Goal: Task Accomplishment & Management: Use online tool/utility

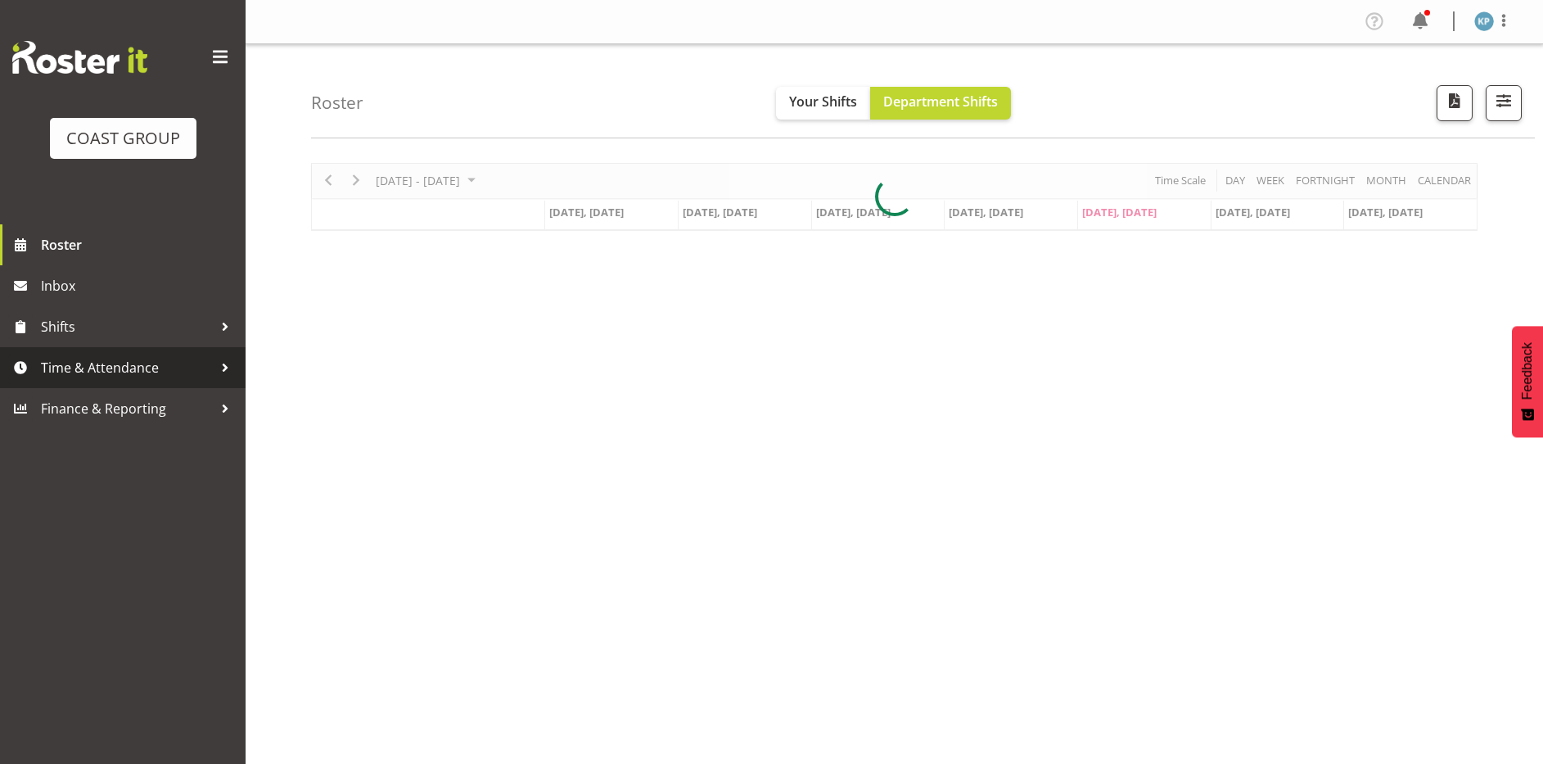
click at [115, 367] on span "Time & Attendance" at bounding box center [127, 367] width 172 height 25
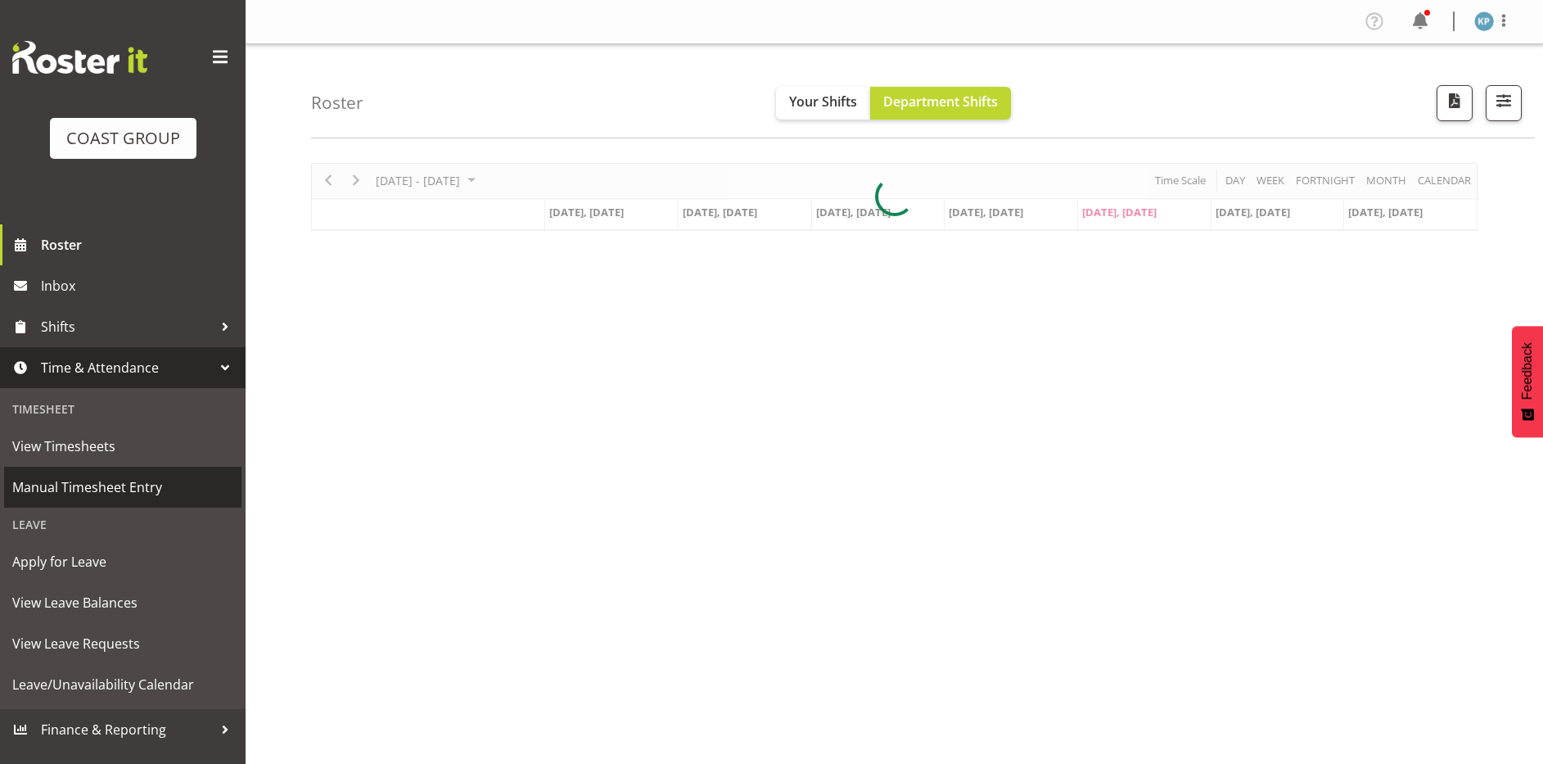
click at [120, 482] on span "Manual Timesheet Entry" at bounding box center [122, 487] width 221 height 25
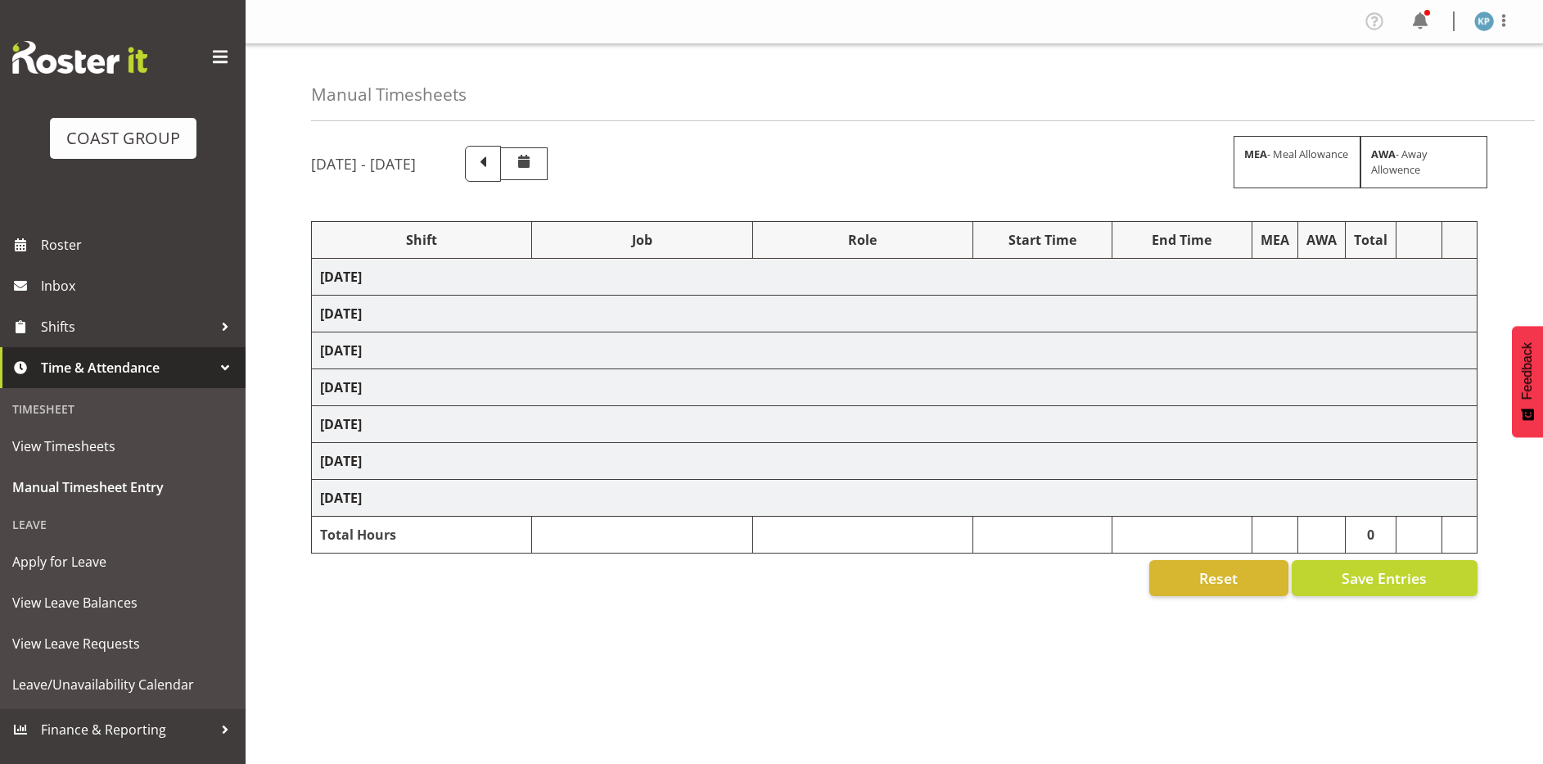
select select "18792"
select select "9464"
select select "18792"
select select "9464"
select select "18792"
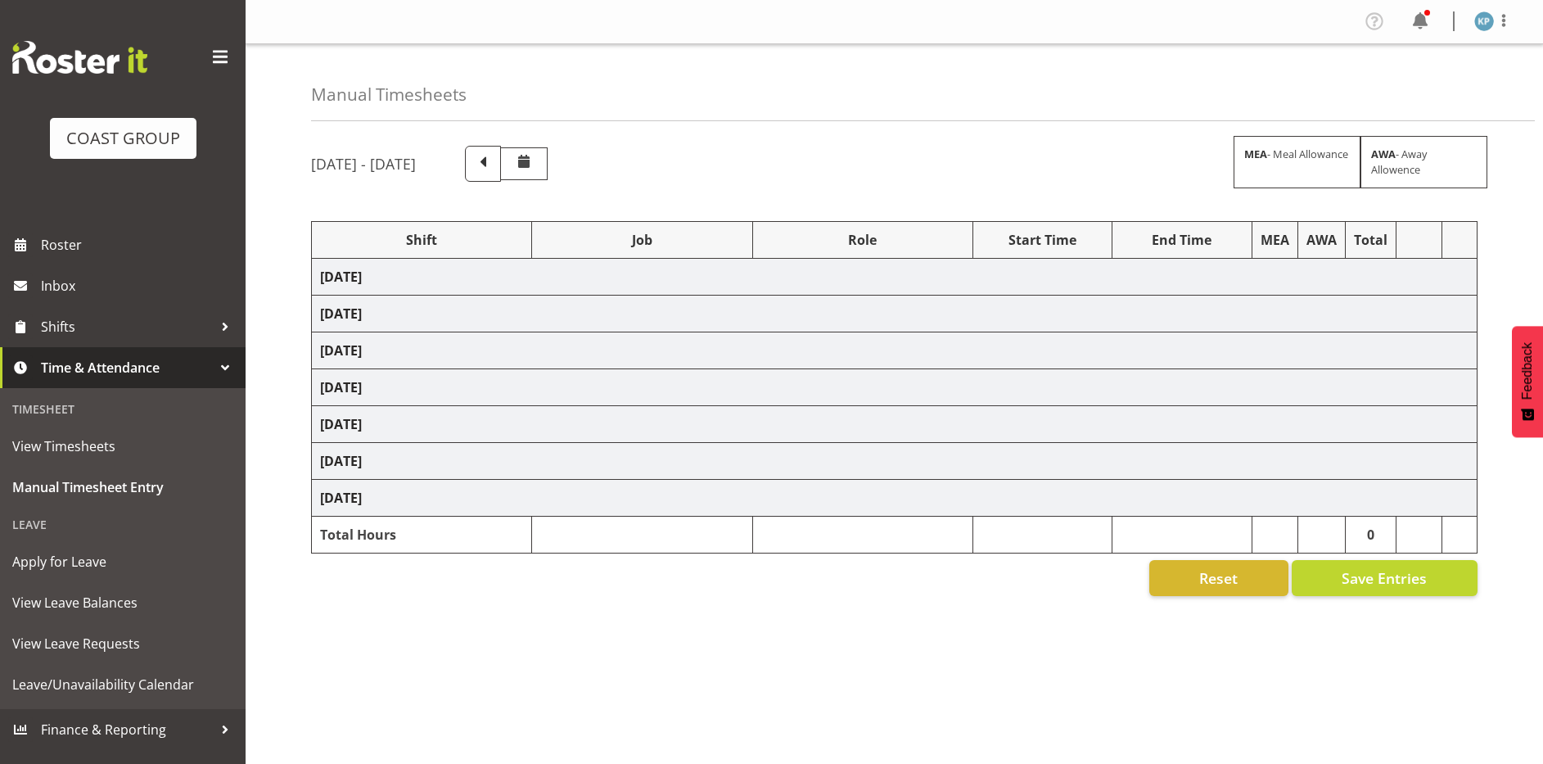
select select "9464"
select select "18792"
select select "9464"
select select "6"
select select "30"
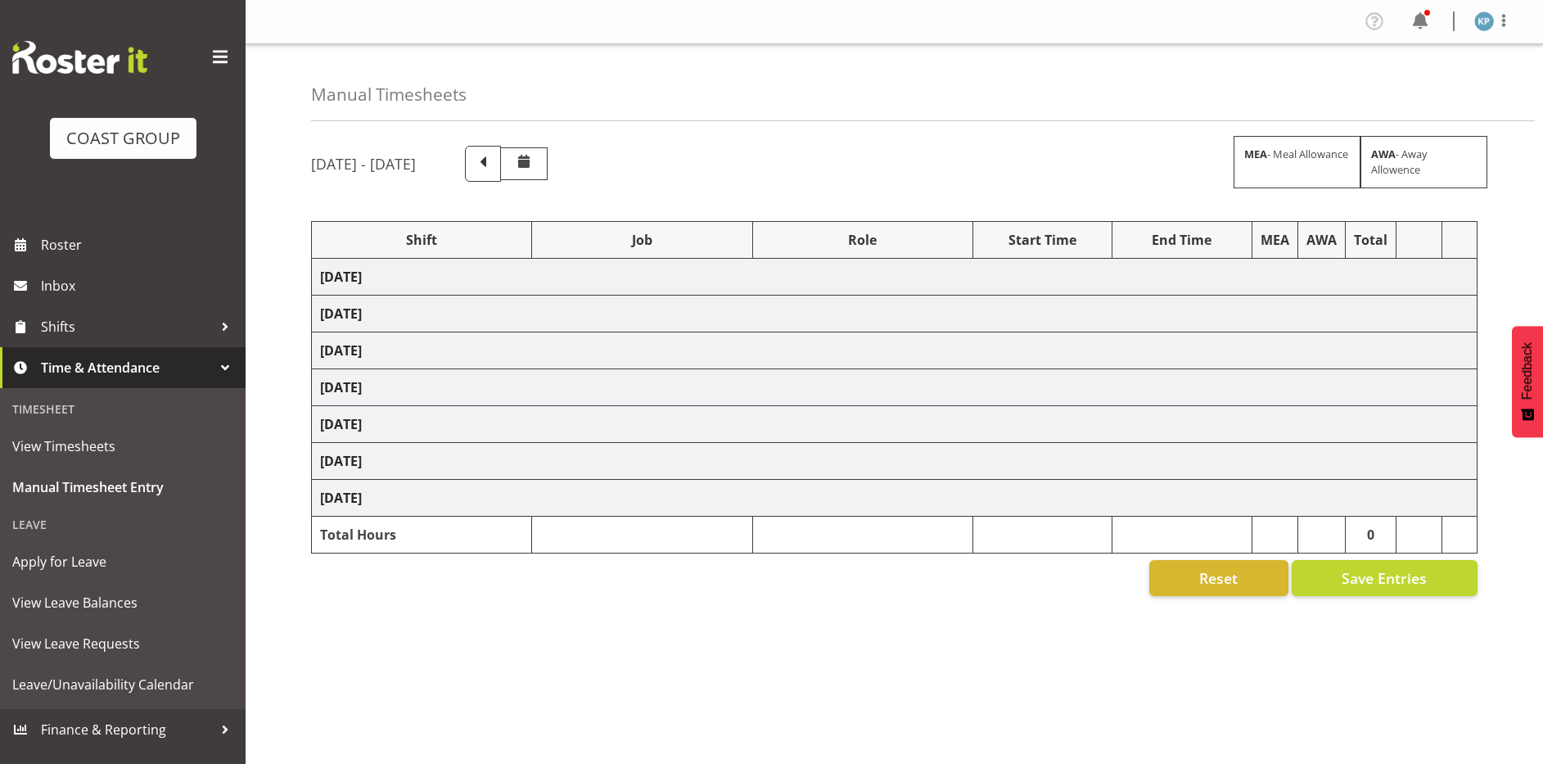
select select "18792"
select select "9464"
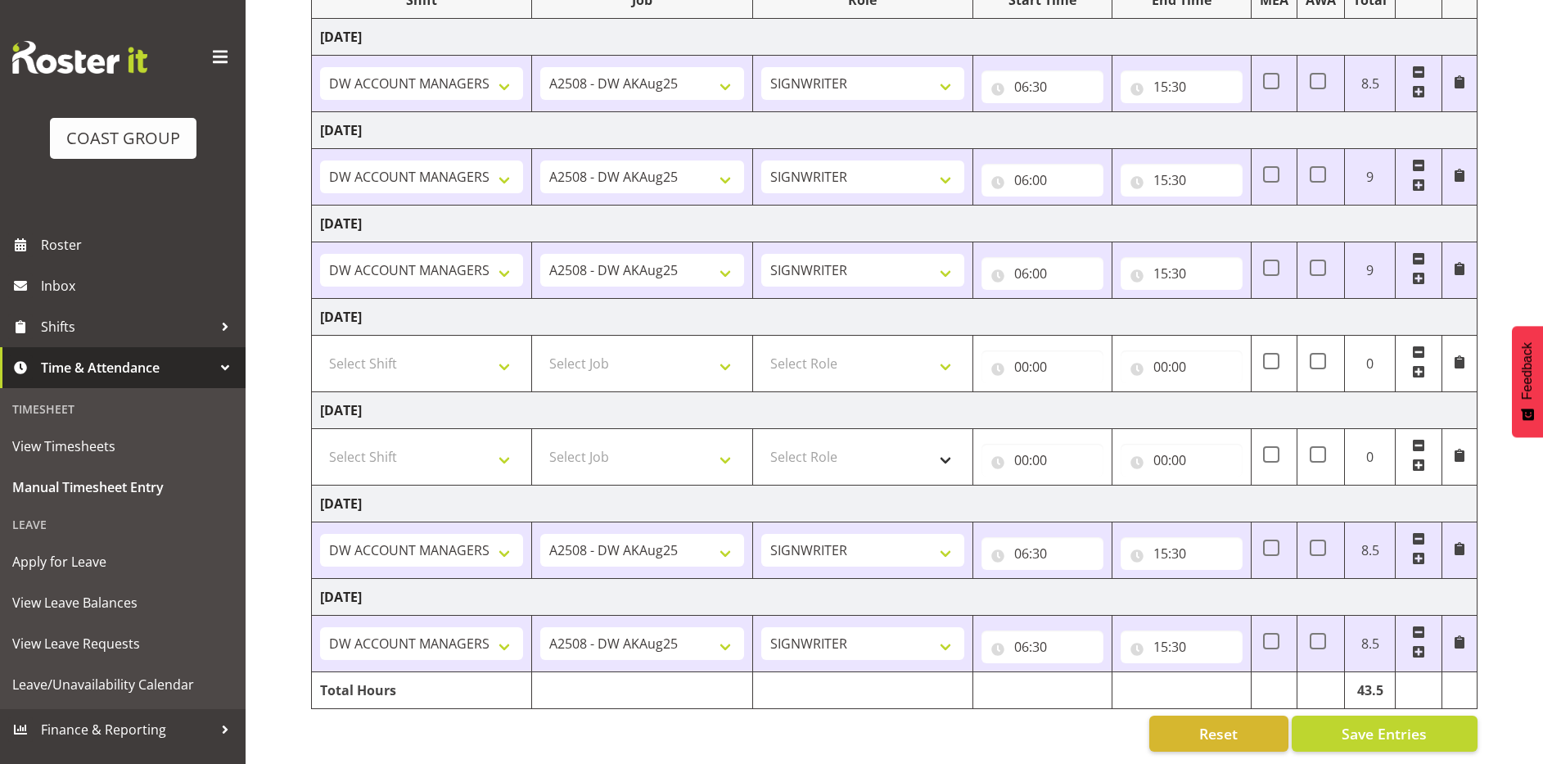
scroll to position [252, 0]
click at [1044, 542] on input "06:30" at bounding box center [1043, 553] width 122 height 33
click at [1135, 580] on select "00 01 02 03 04 05 06 07 08 09 10 11 12 13 14 15 16 17 18 19 20 21 22 23 24 25 2…" at bounding box center [1136, 596] width 37 height 33
select select "0"
click at [1118, 580] on select "00 01 02 03 04 05 06 07 08 09 10 11 12 13 14 15 16 17 18 19 20 21 22 23 24 25 2…" at bounding box center [1136, 596] width 37 height 33
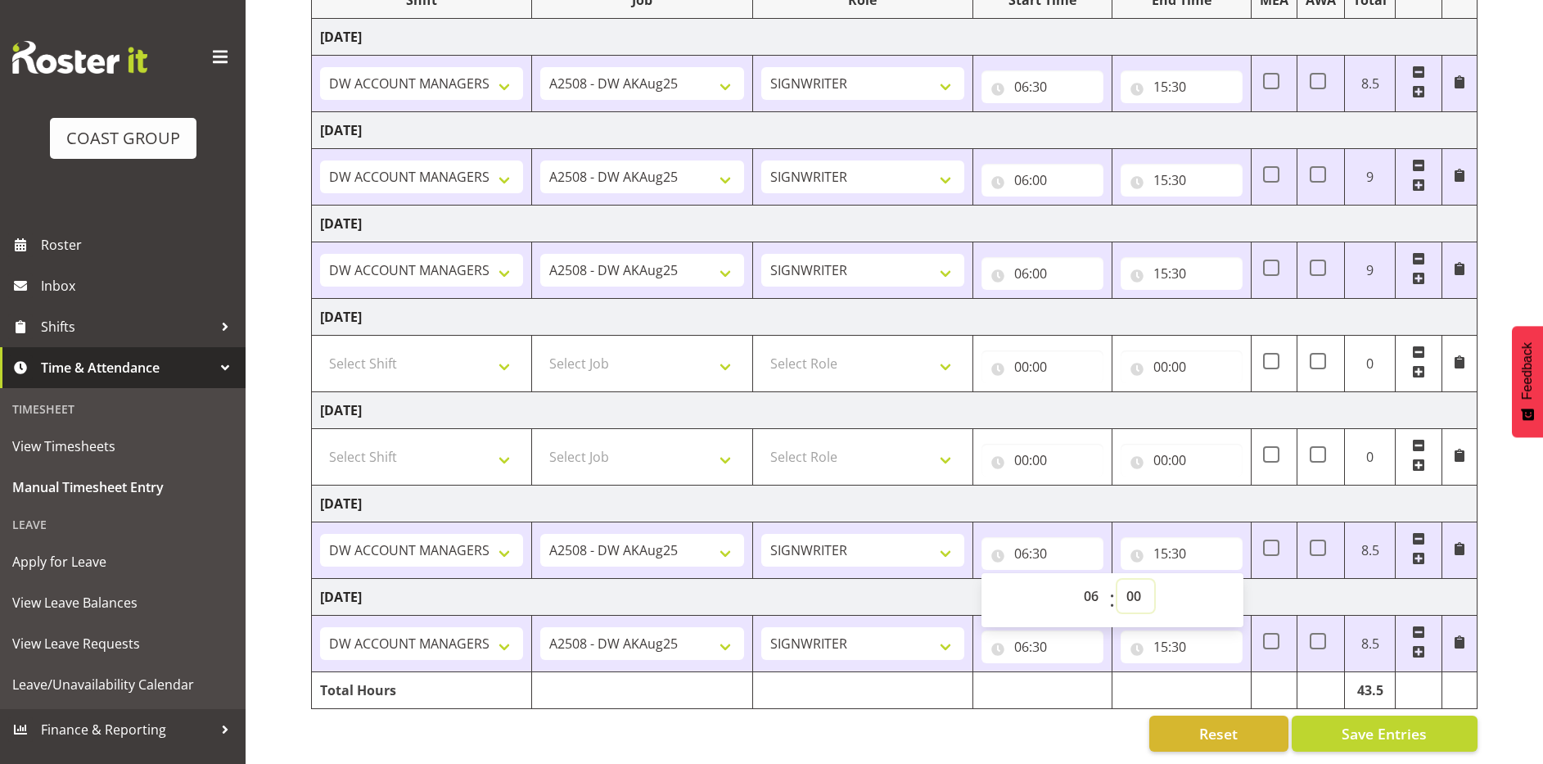
type input "06:00"
click at [1109, 490] on td "[DATE]" at bounding box center [895, 503] width 1166 height 37
click at [1039, 634] on input "06:30" at bounding box center [1043, 646] width 122 height 33
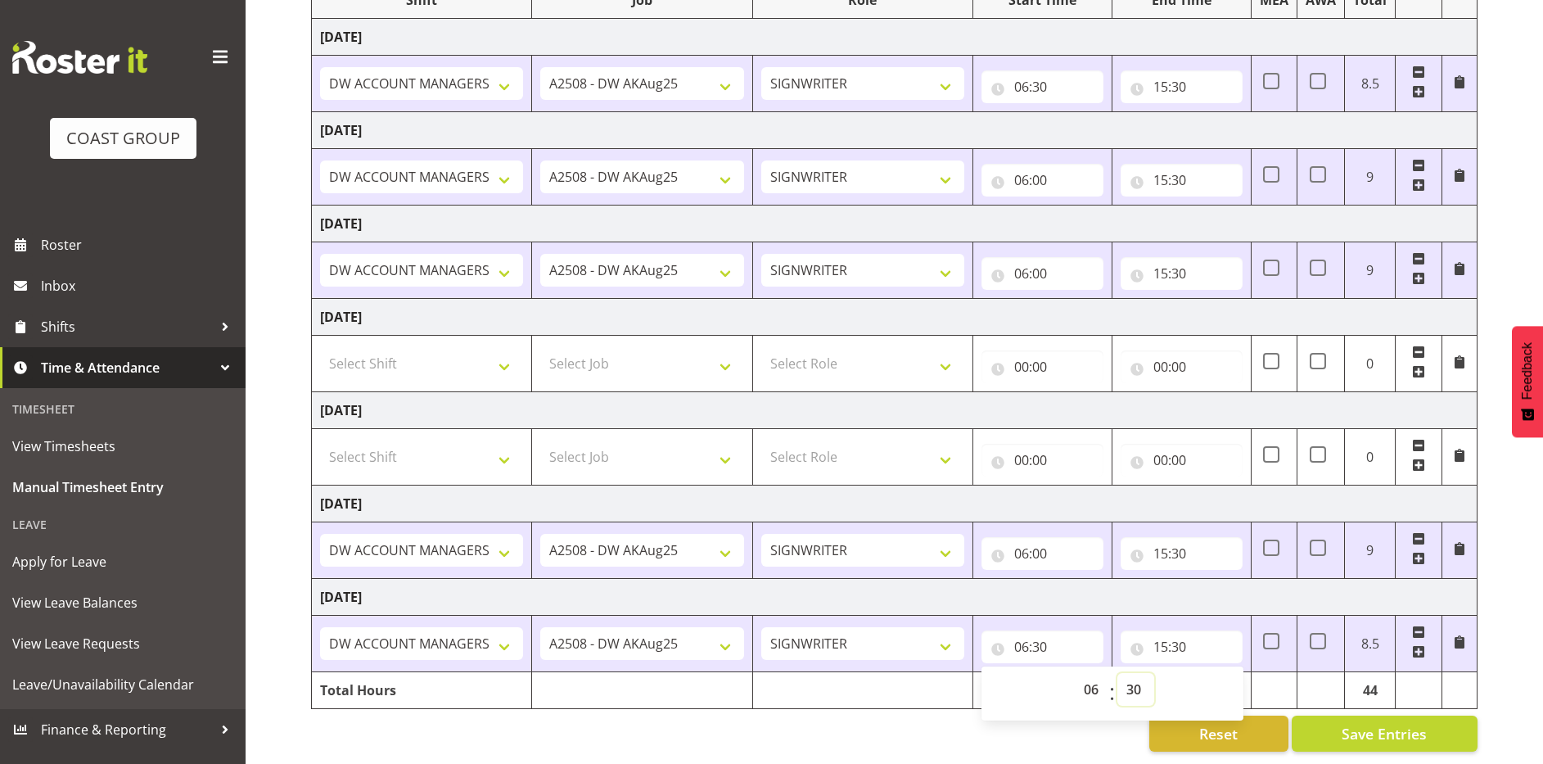
click at [1137, 680] on select "00 01 02 03 04 05 06 07 08 09 10 11 12 13 14 15 16 17 18 19 20 21 22 23 24 25 2…" at bounding box center [1136, 689] width 37 height 33
select select "0"
click at [1118, 673] on select "00 01 02 03 04 05 06 07 08 09 10 11 12 13 14 15 16 17 18 19 20 21 22 23 24 25 2…" at bounding box center [1136, 689] width 37 height 33
type input "06:00"
click at [1182, 635] on input "15:30" at bounding box center [1182, 646] width 122 height 33
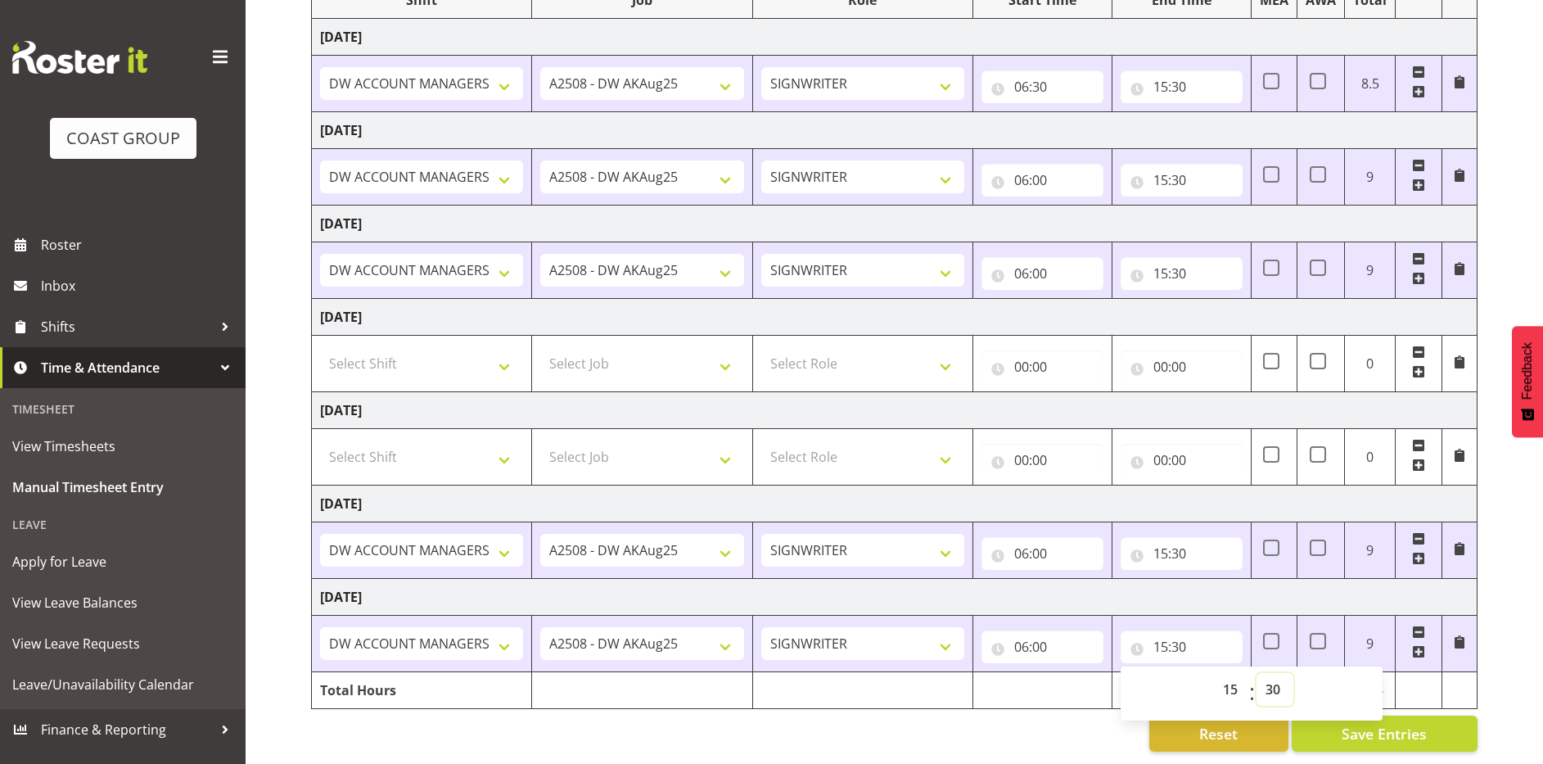
click at [1271, 675] on select "00 01 02 03 04 05 06 07 08 09 10 11 12 13 14 15 16 17 18 19 20 21 22 23 24 25 2…" at bounding box center [1275, 689] width 37 height 33
select select "0"
click at [1257, 673] on select "00 01 02 03 04 05 06 07 08 09 10 11 12 13 14 15 16 17 18 19 20 21 22 23 24 25 2…" at bounding box center [1275, 689] width 37 height 33
type input "15:00"
click at [1182, 542] on input "15:30" at bounding box center [1182, 553] width 122 height 33
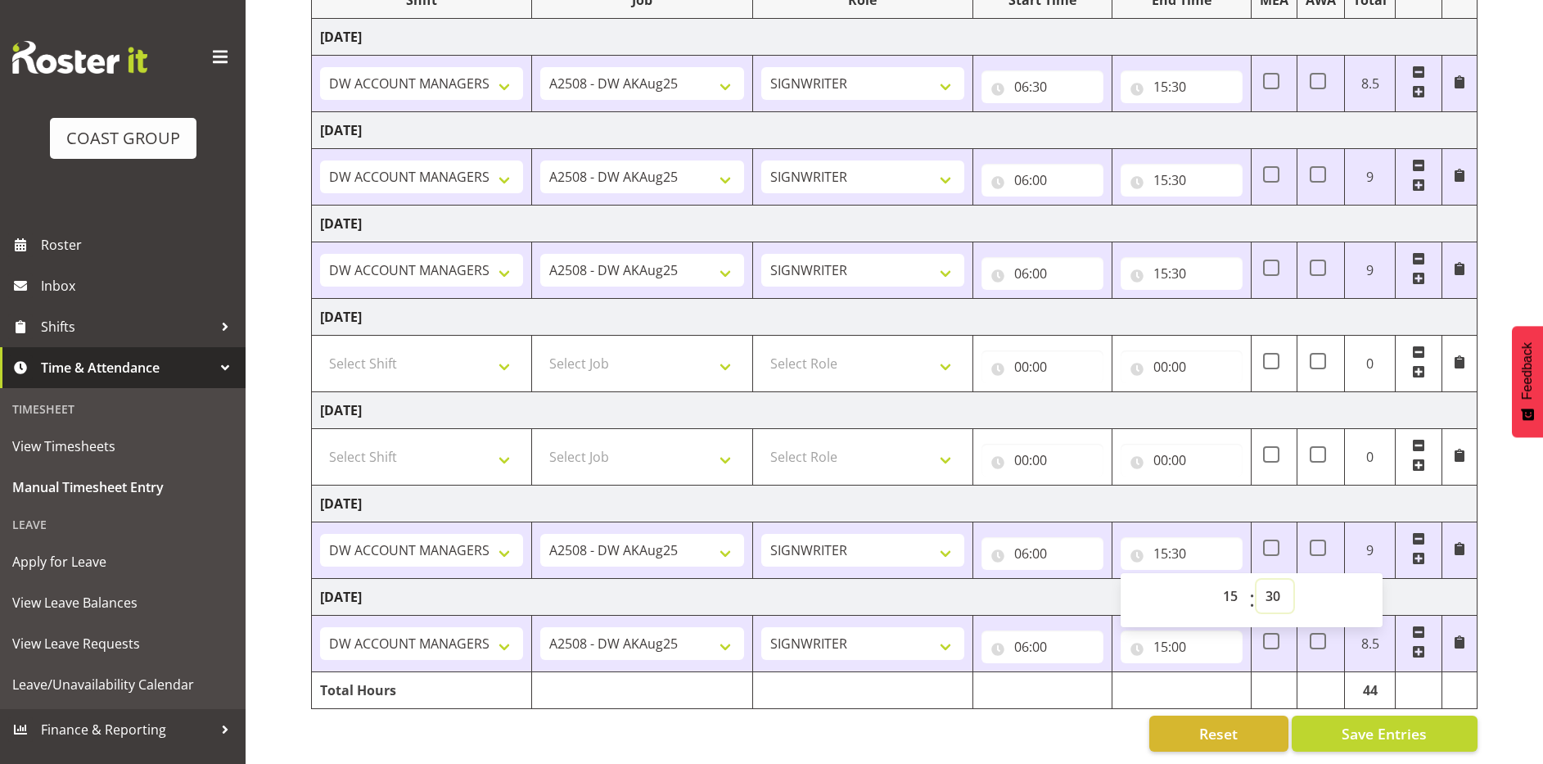
click at [1272, 583] on select "00 01 02 03 04 05 06 07 08 09 10 11 12 13 14 15 16 17 18 19 20 21 22 23 24 25 2…" at bounding box center [1275, 596] width 37 height 33
select select "0"
click at [1257, 580] on select "00 01 02 03 04 05 06 07 08 09 10 11 12 13 14 15 16 17 18 19 20 21 22 23 24 25 2…" at bounding box center [1275, 596] width 37 height 33
type input "15:00"
click at [1178, 302] on td "[DATE]" at bounding box center [895, 317] width 1166 height 37
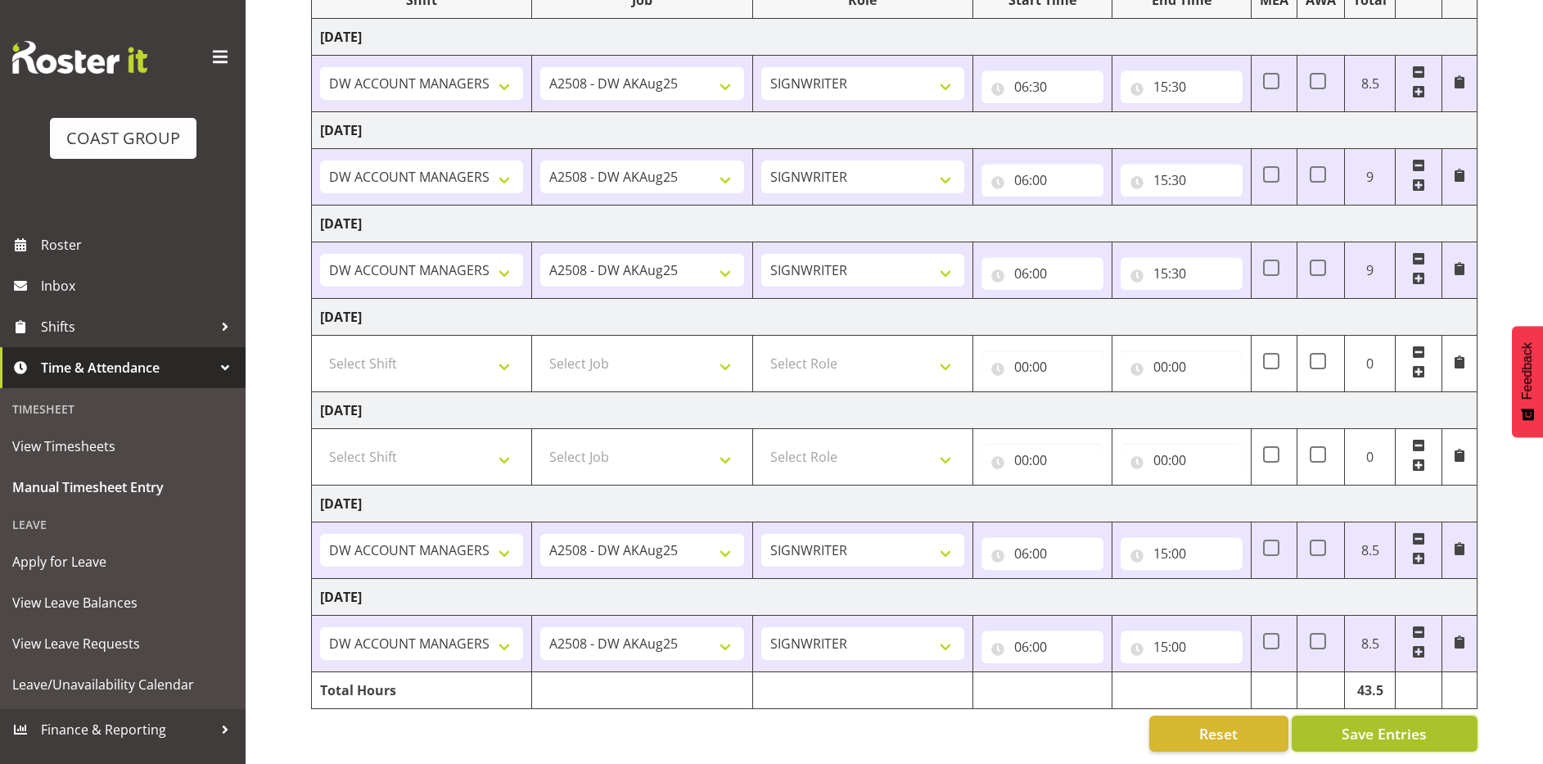
click at [1380, 723] on span "Save Entries" at bounding box center [1384, 733] width 85 height 21
click at [1403, 723] on span "Save Entries" at bounding box center [1384, 733] width 85 height 21
